Goal: Find specific page/section: Find specific page/section

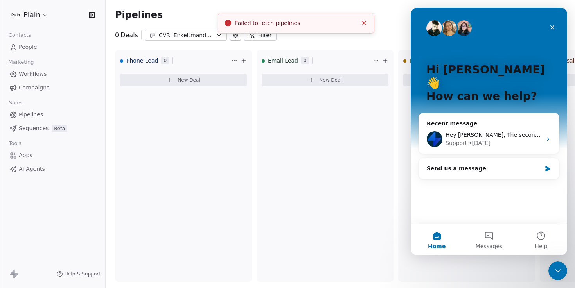
click at [31, 47] on span "People" at bounding box center [28, 47] width 18 height 8
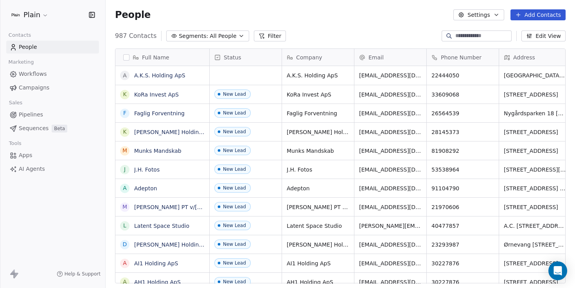
scroll to position [248, 464]
